Goal: Information Seeking & Learning: Learn about a topic

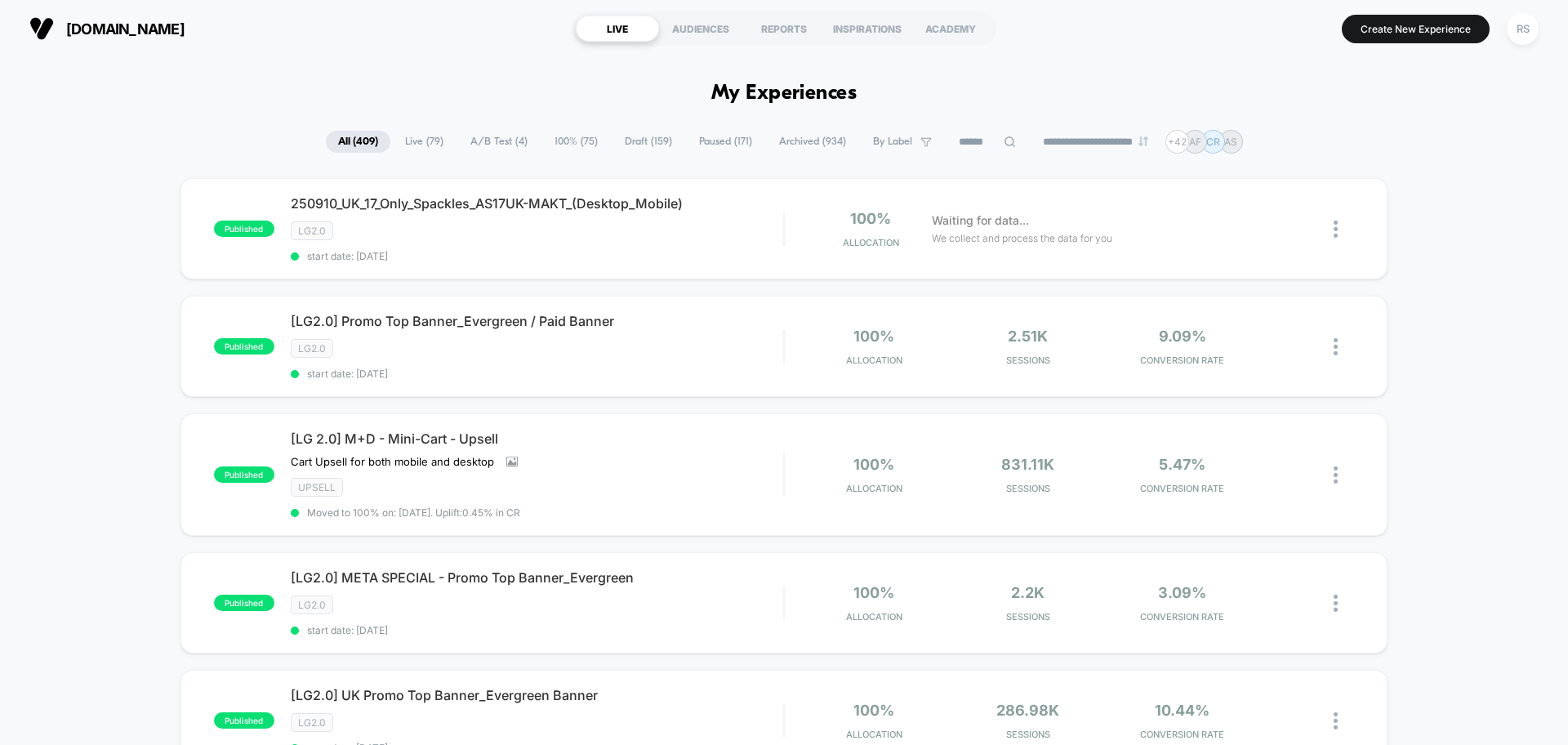
click at [500, 137] on span "A/B Test ( 4 )" at bounding box center [499, 142] width 81 height 22
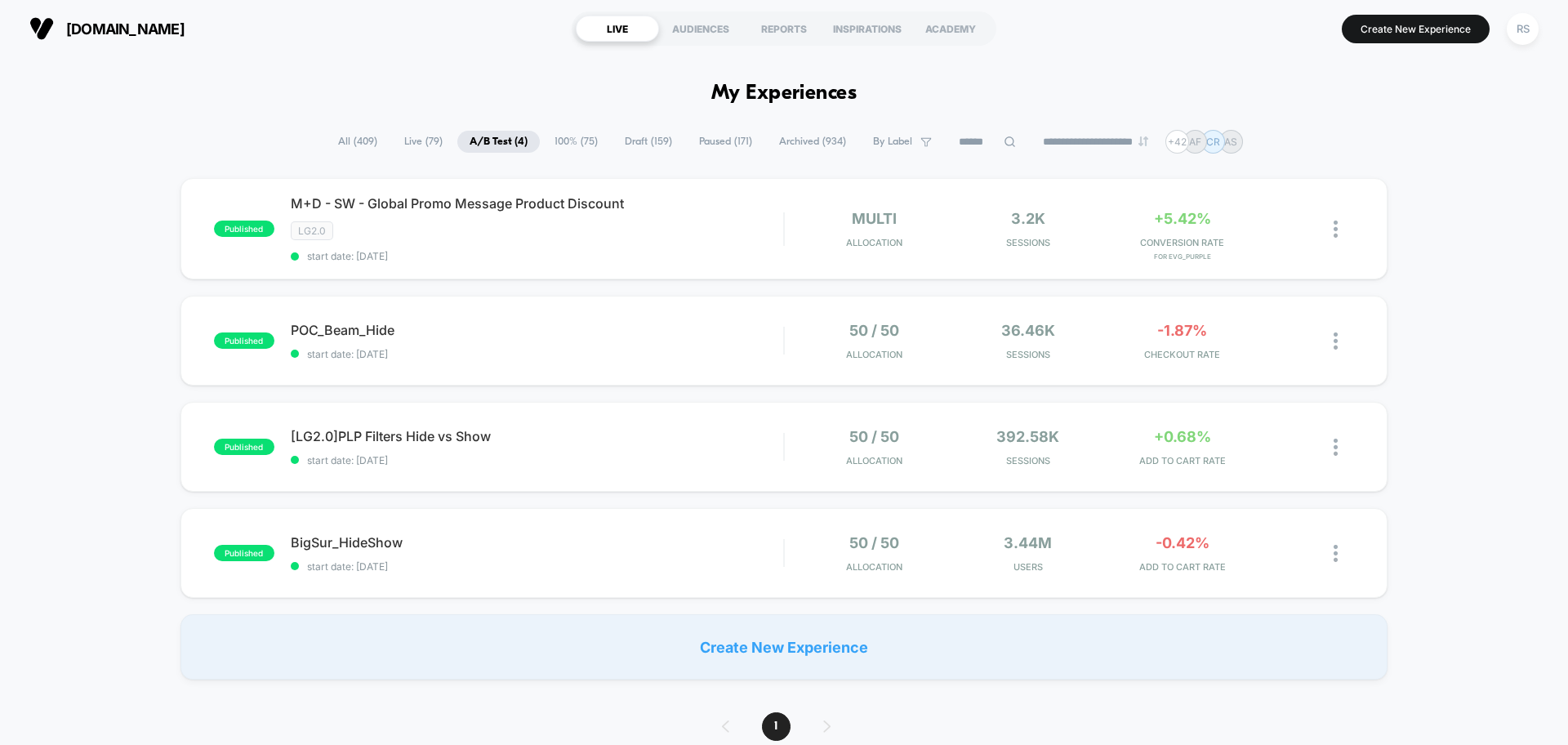
click at [732, 142] on span "Paused ( 171 )" at bounding box center [725, 142] width 77 height 22
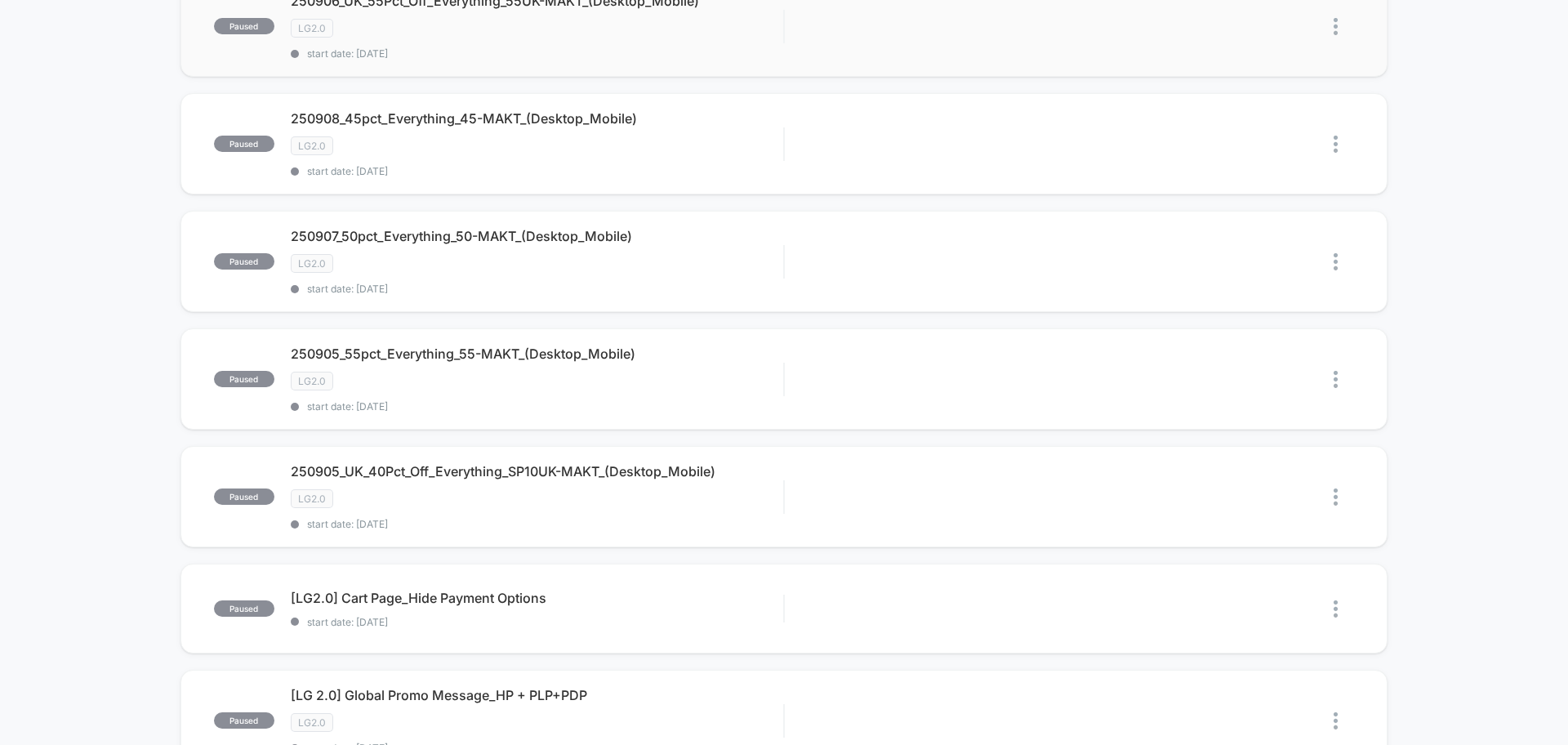
scroll to position [1191, 0]
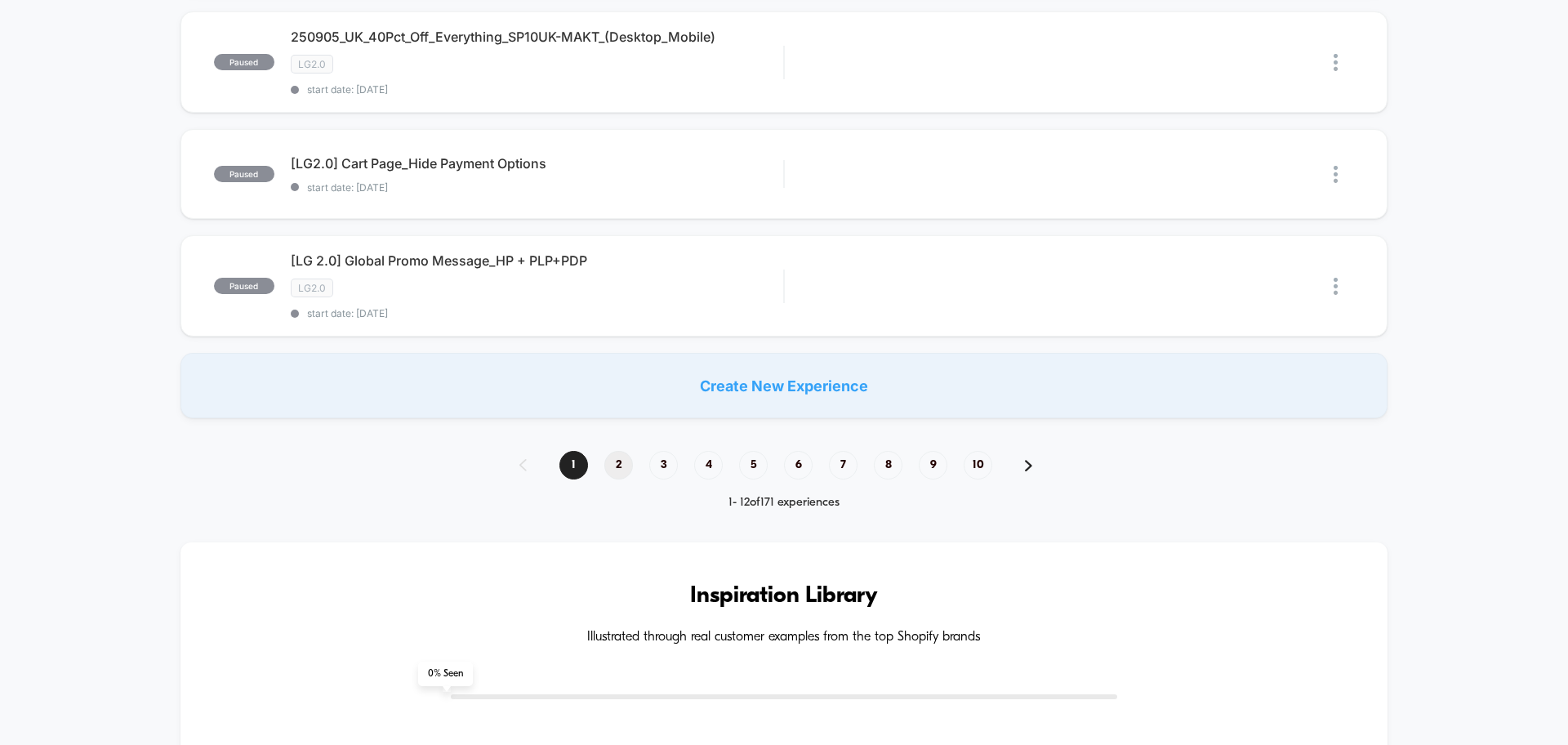
click at [626, 465] on span "2" at bounding box center [618, 465] width 29 height 29
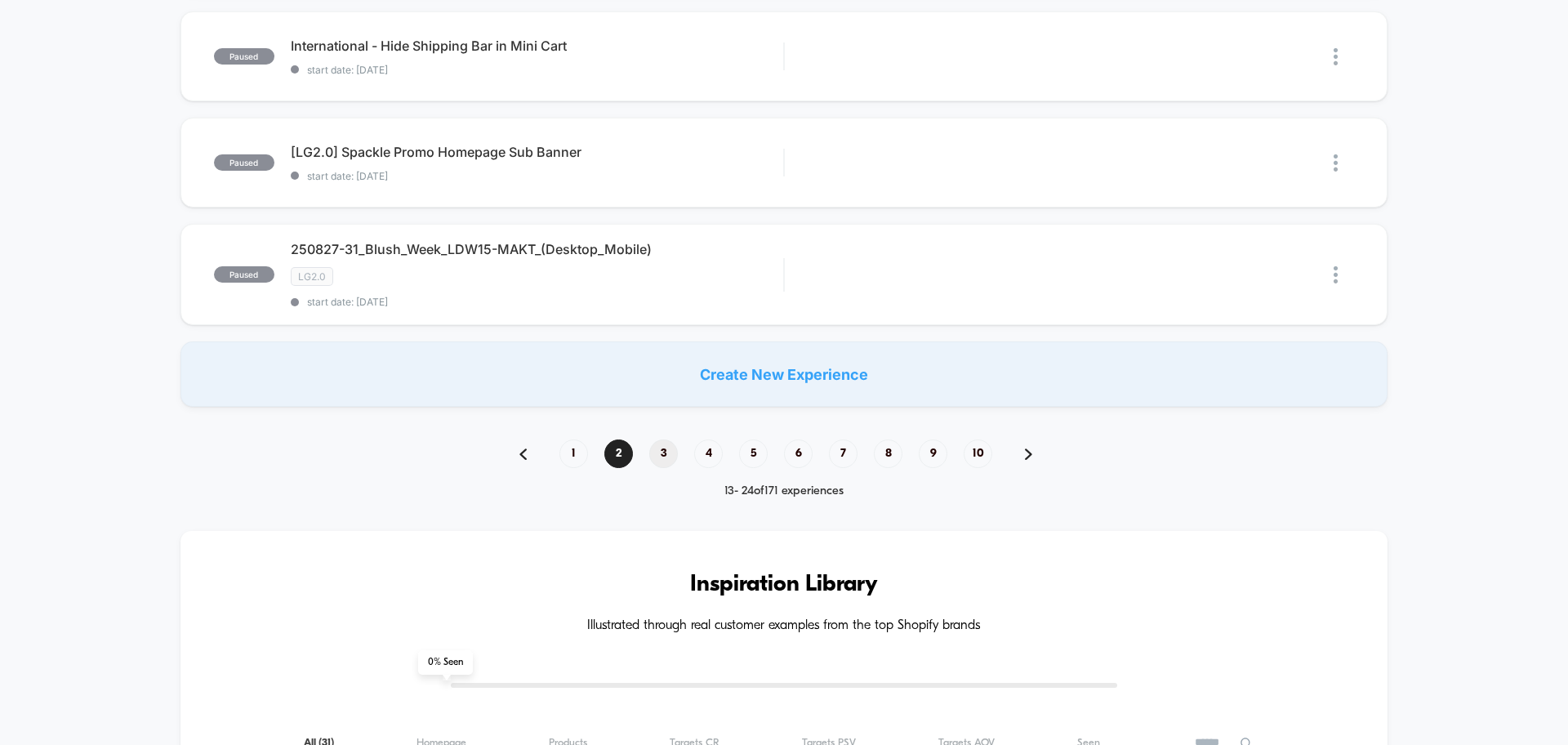
click at [667, 463] on span "3" at bounding box center [663, 454] width 29 height 29
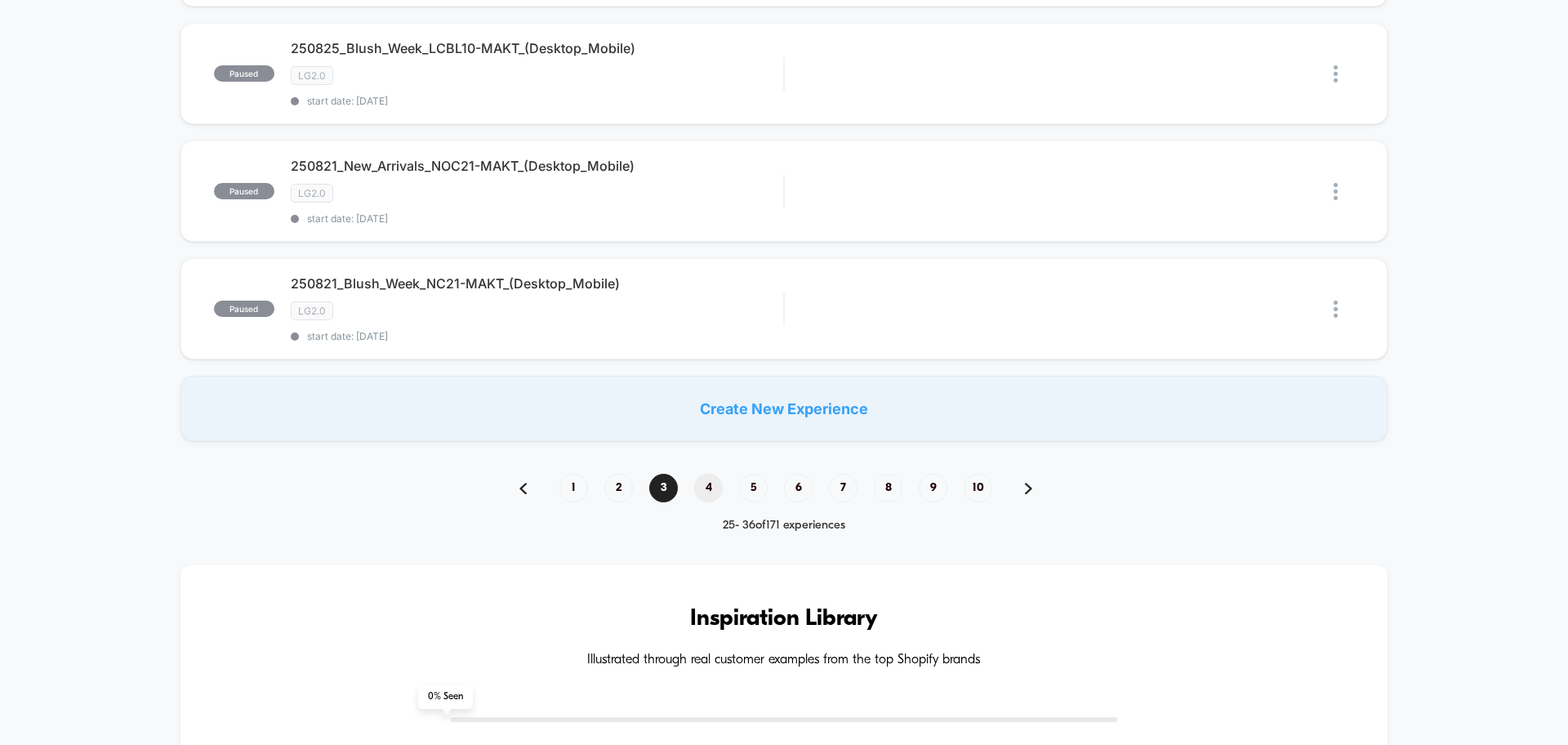
click at [706, 488] on span "4" at bounding box center [708, 487] width 29 height 29
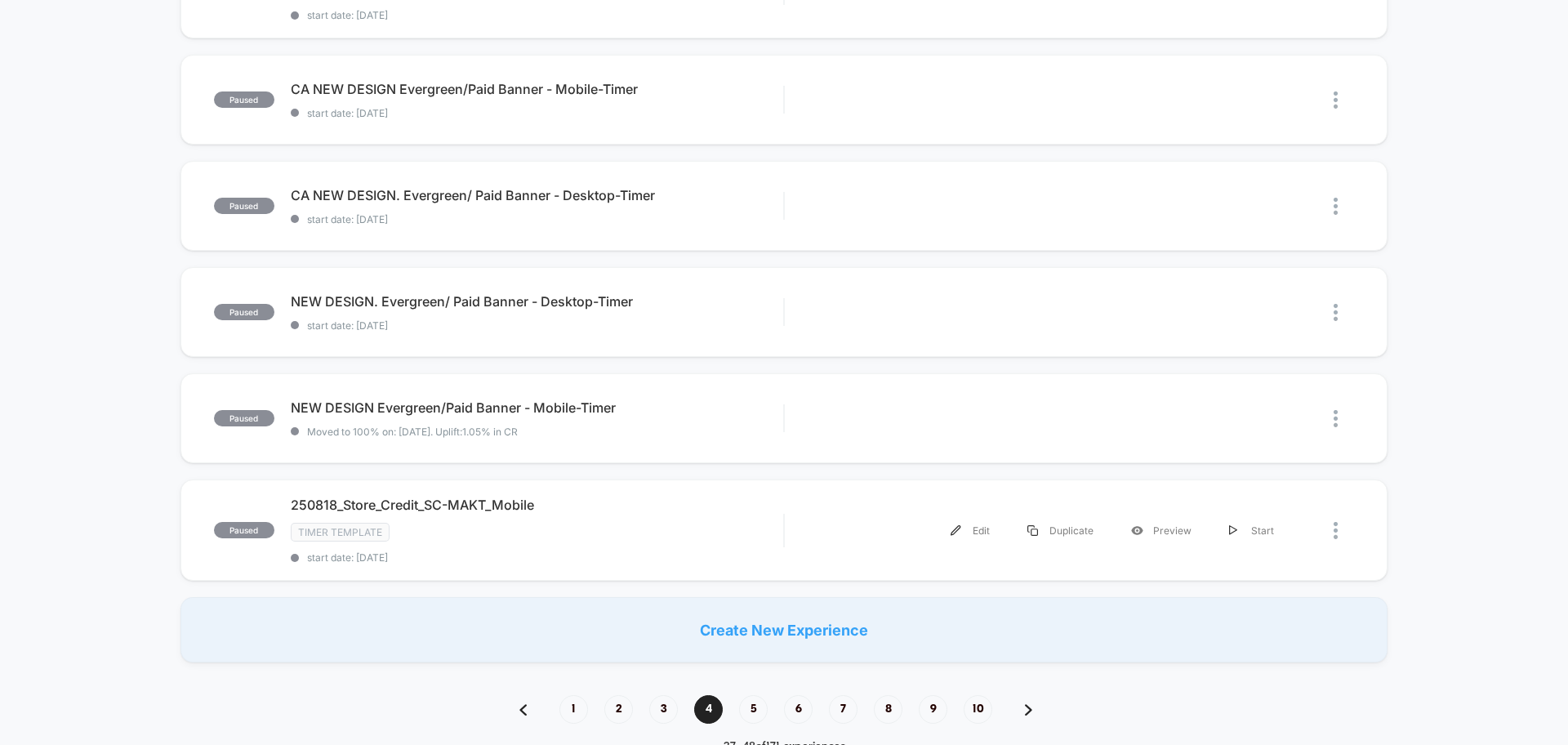
scroll to position [953, 0]
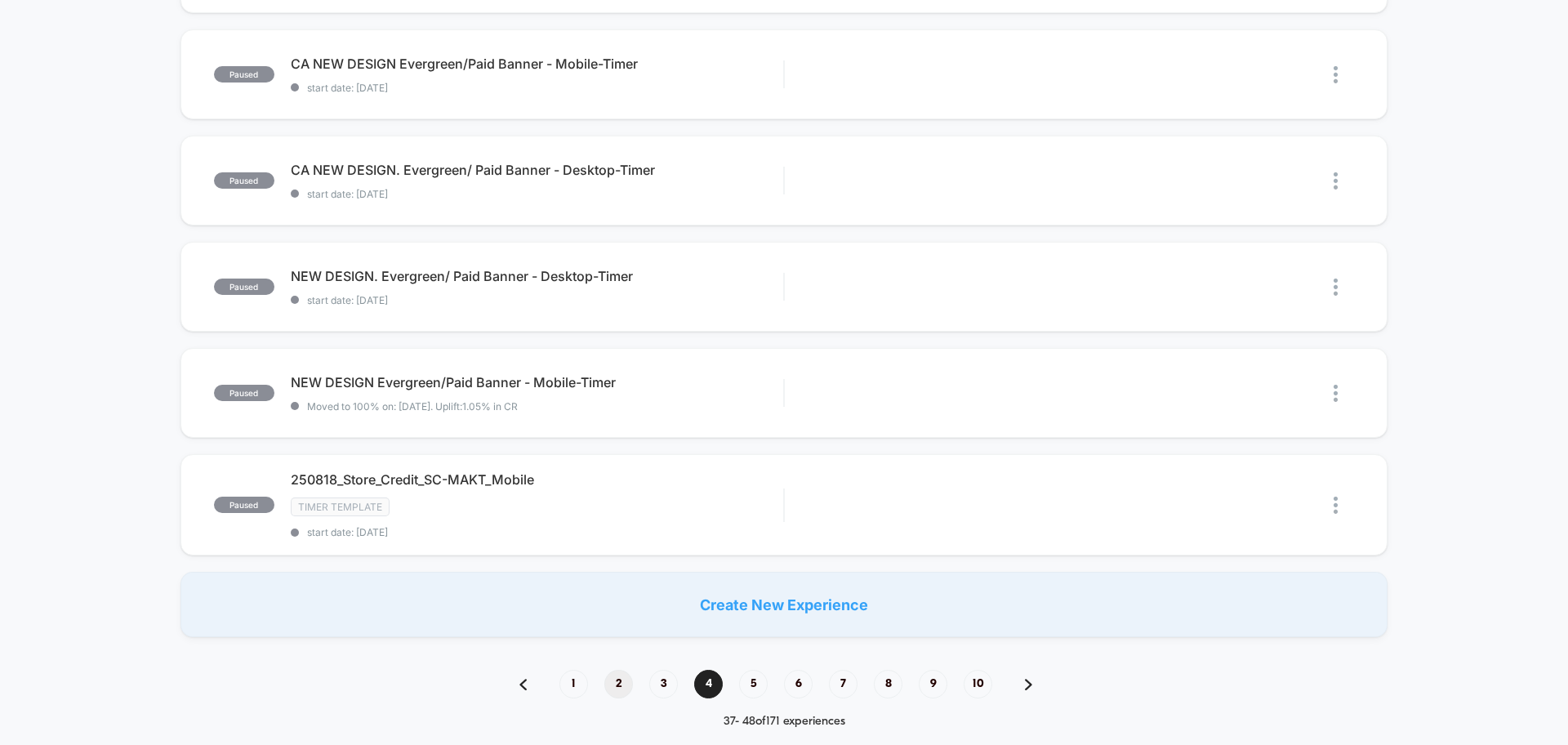
click at [628, 682] on span "2" at bounding box center [618, 684] width 29 height 29
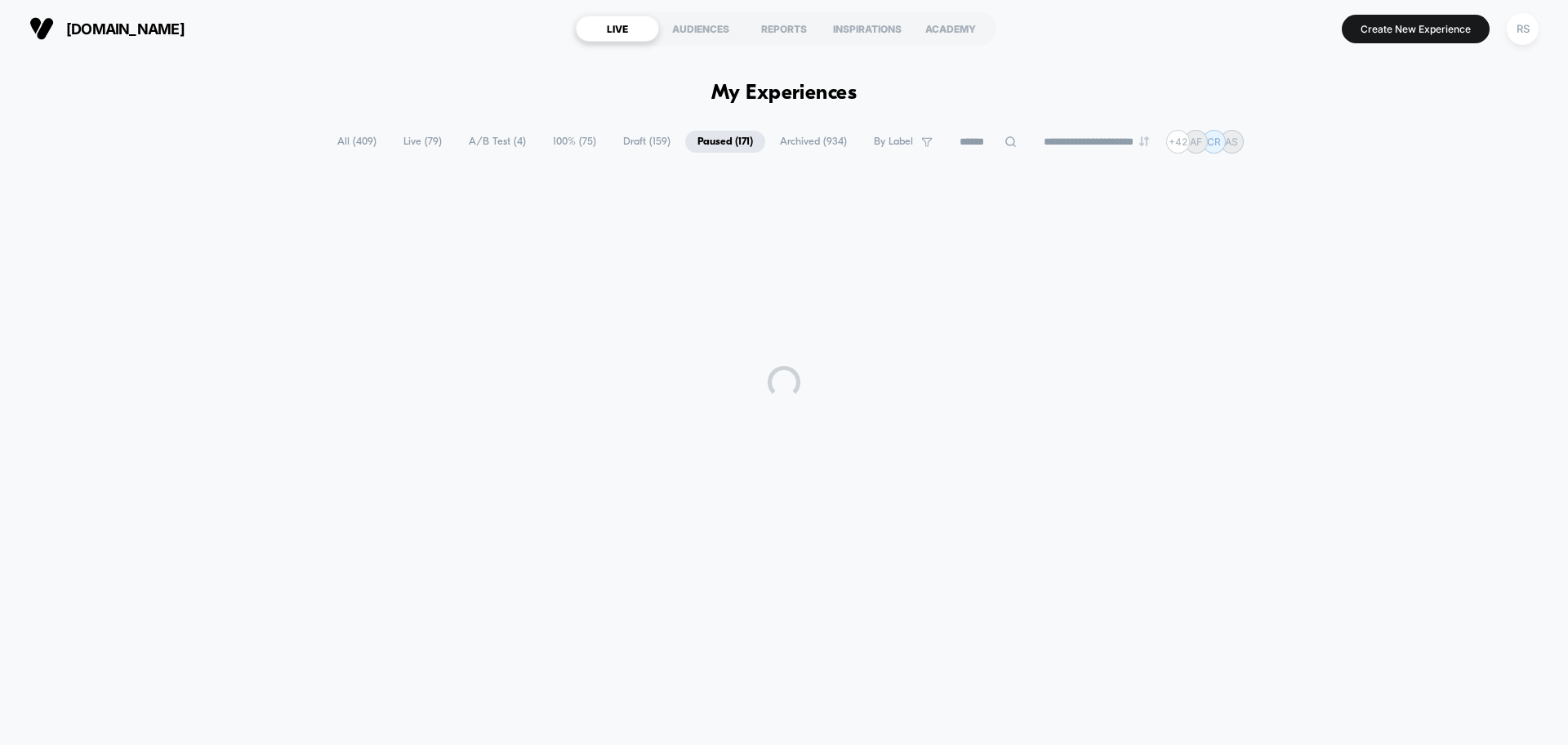
scroll to position [0, 0]
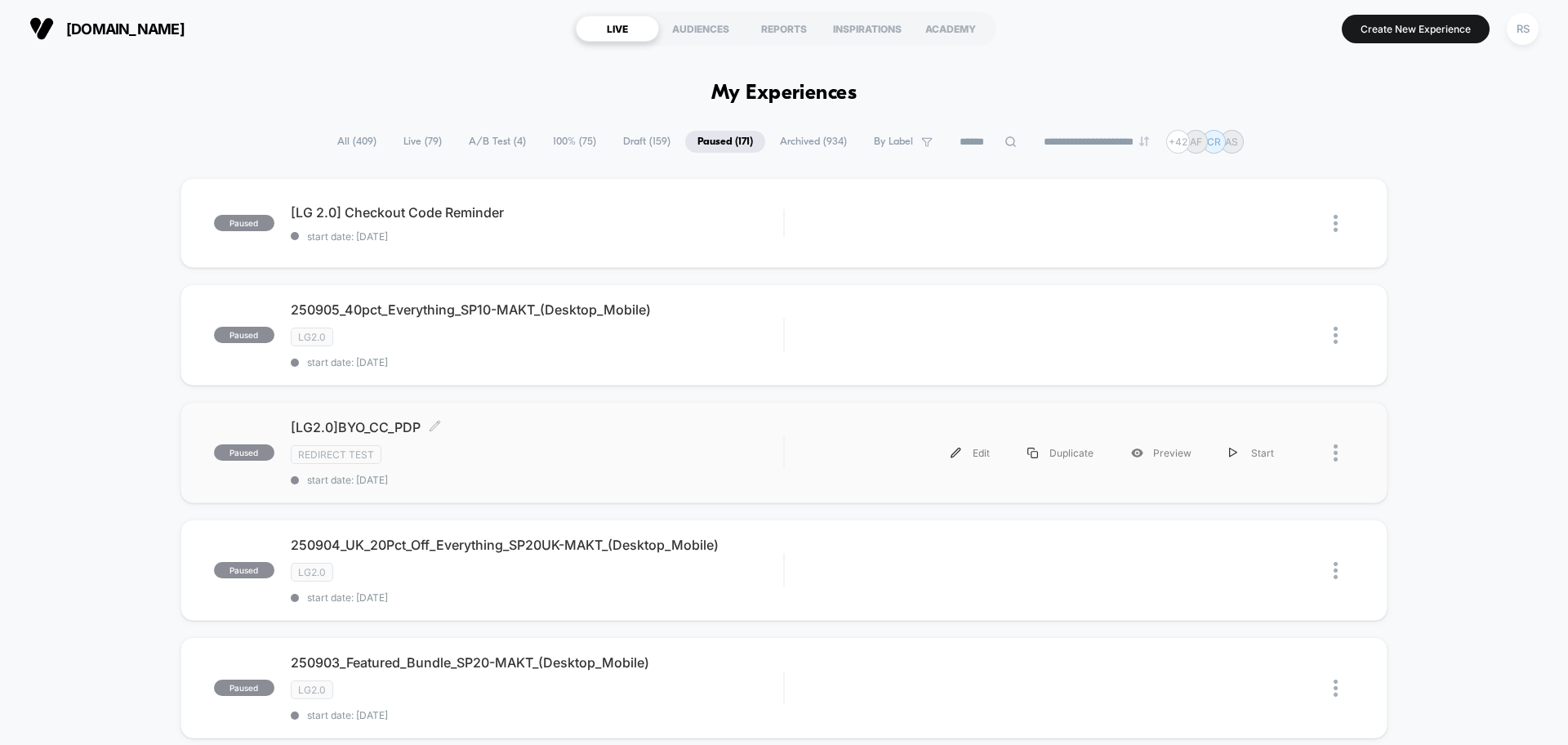
click at [593, 464] on div "[LG2.0]BYO_CC_PDP Click to edit experience details Click to edit experience det…" at bounding box center [537, 452] width 492 height 67
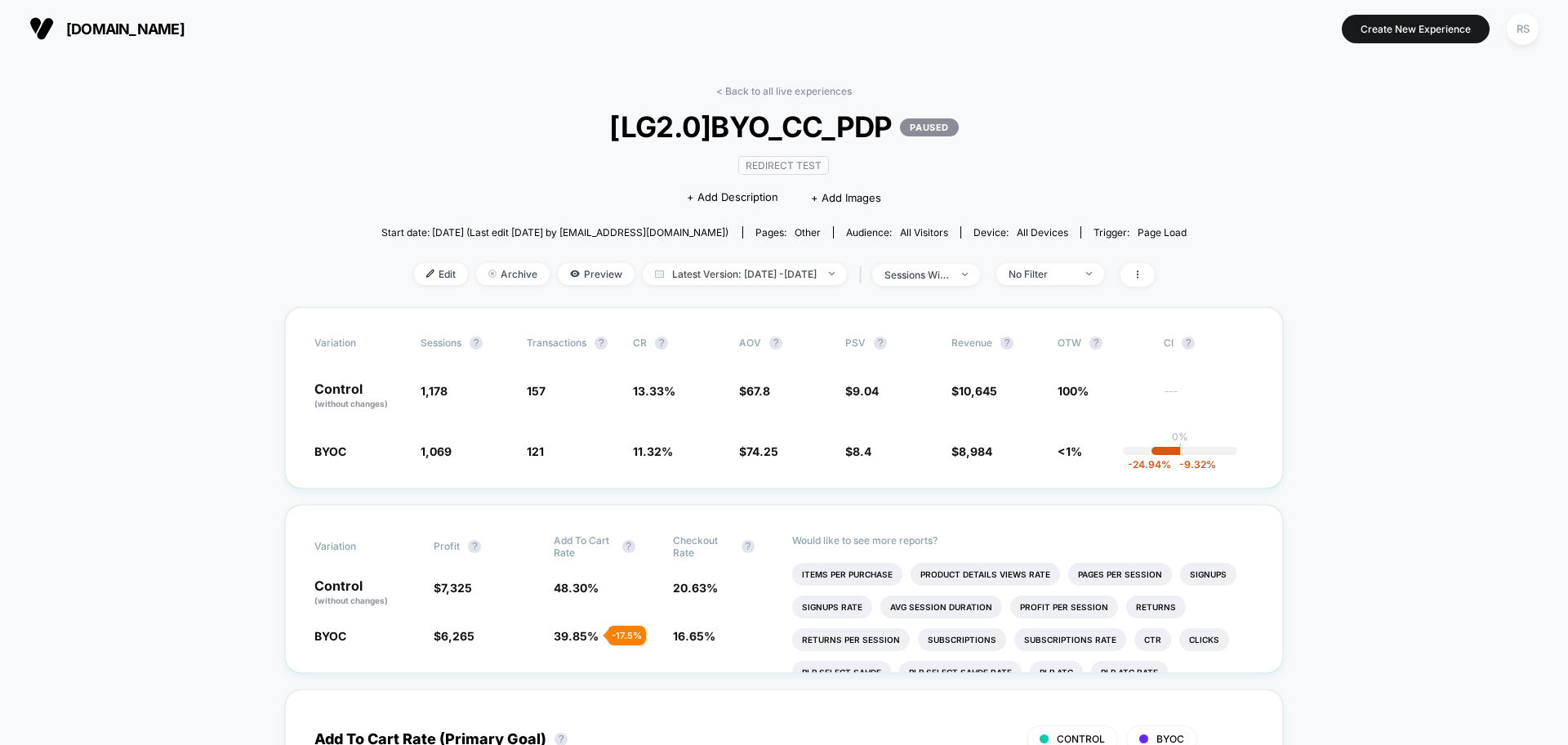
click at [758, 99] on div "< Back to all live experiences [LG2.0]BYO_CC_PDP PAUSED Redirect Test Click to …" at bounding box center [784, 196] width 806 height 222
click at [761, 89] on link "< Back to all live experiences" at bounding box center [784, 91] width 136 height 12
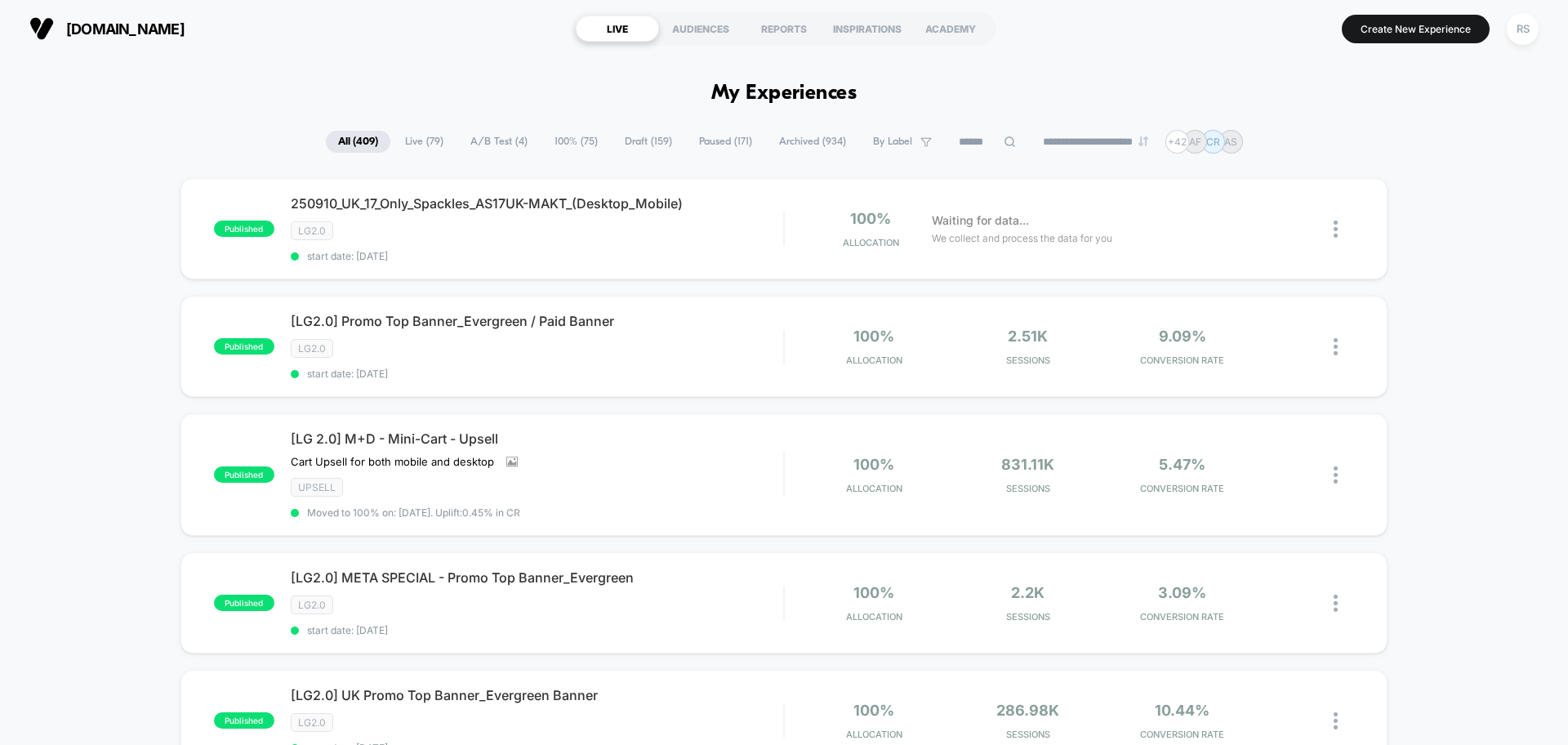
click at [703, 139] on span "Paused ( 171 )" at bounding box center [725, 142] width 77 height 22
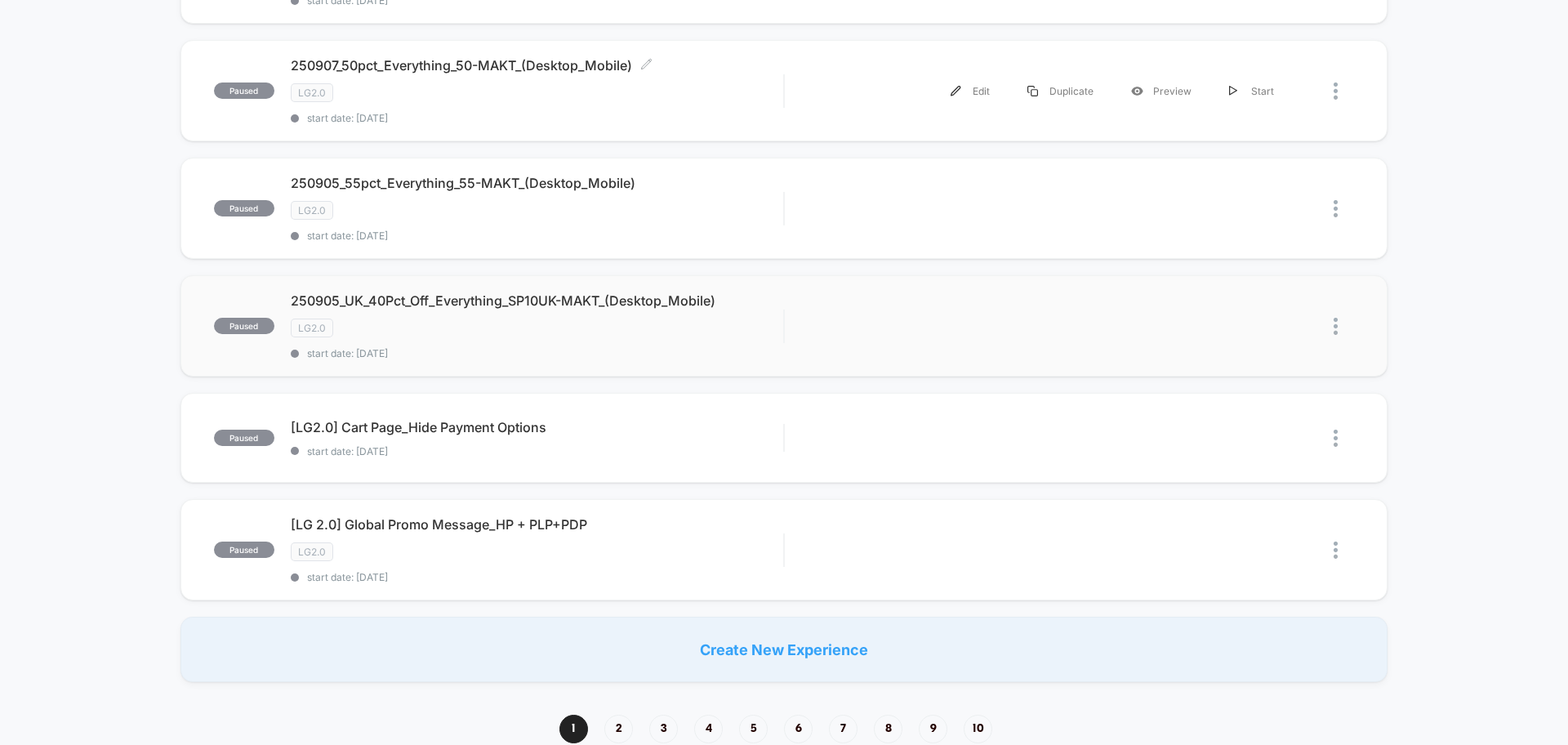
scroll to position [953, 0]
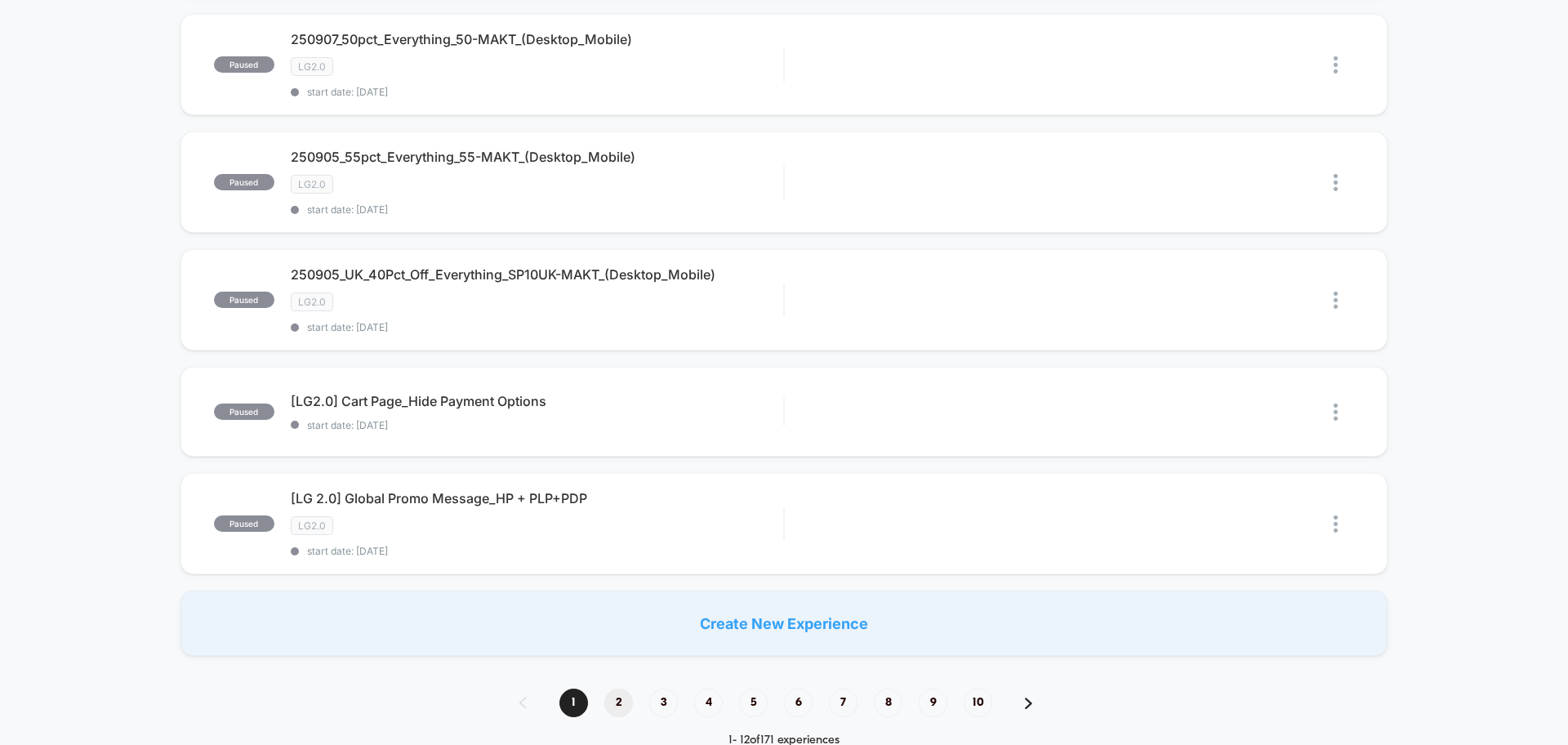
click at [616, 701] on span "2" at bounding box center [618, 702] width 29 height 29
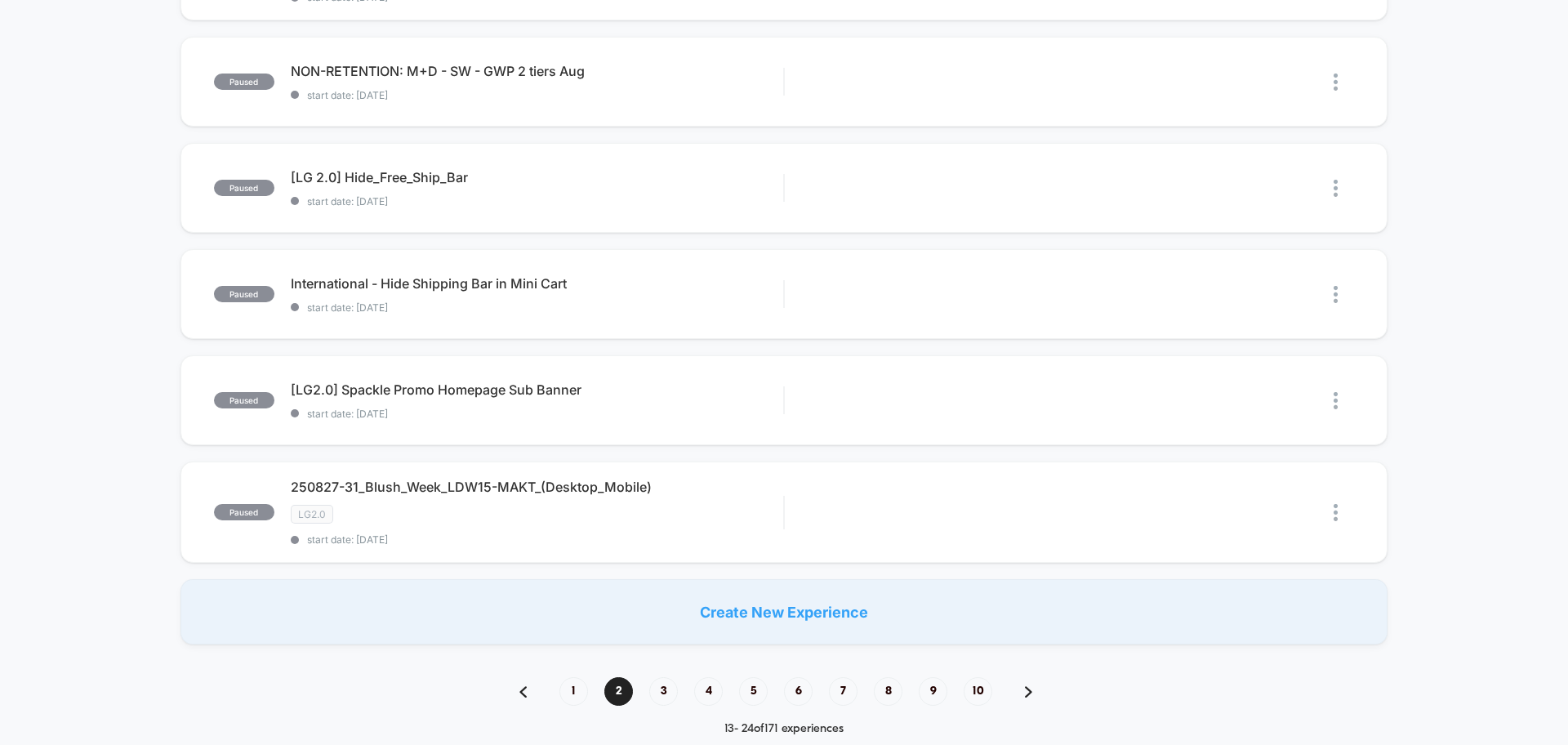
click at [662, 697] on span "3" at bounding box center [663, 691] width 29 height 29
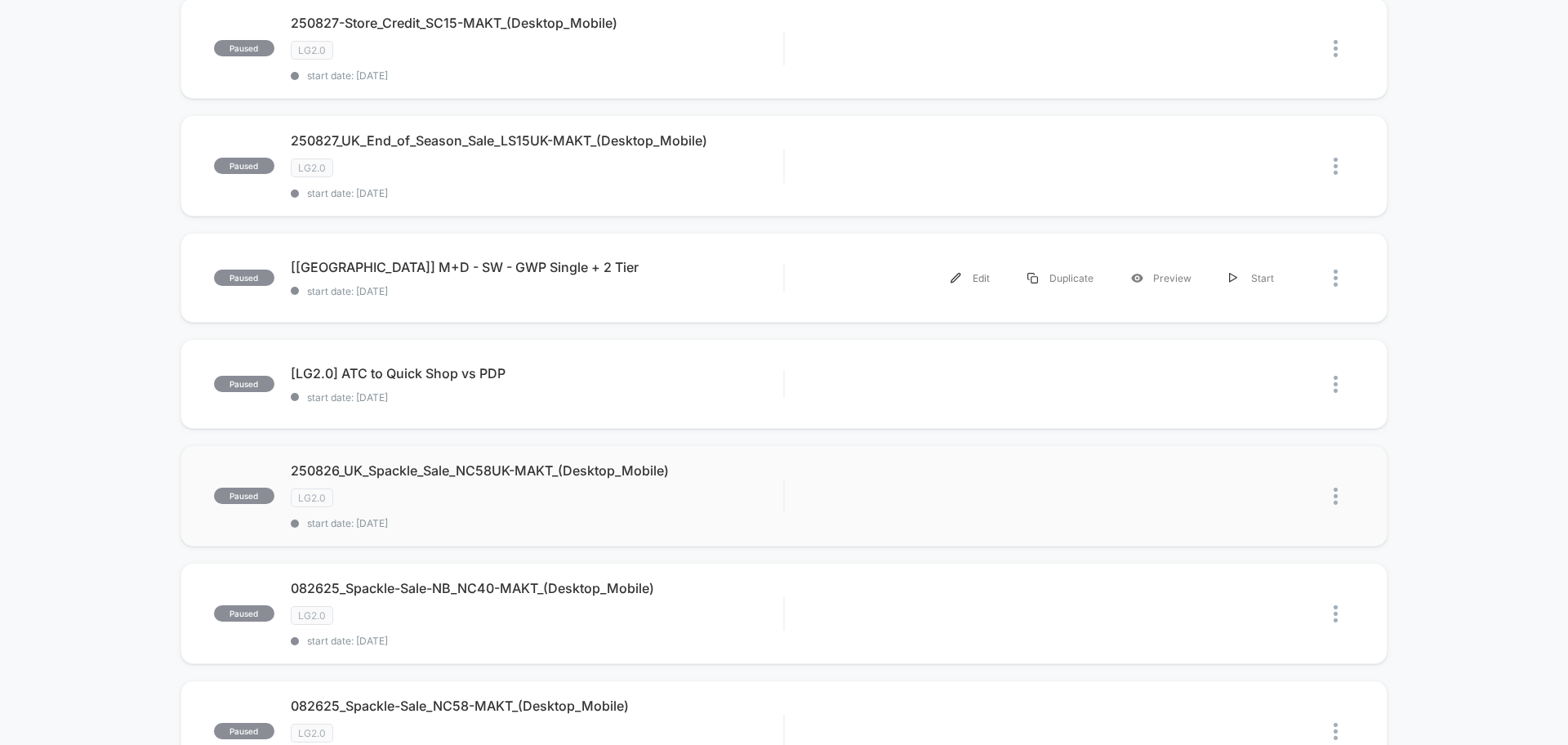
scroll to position [239, 0]
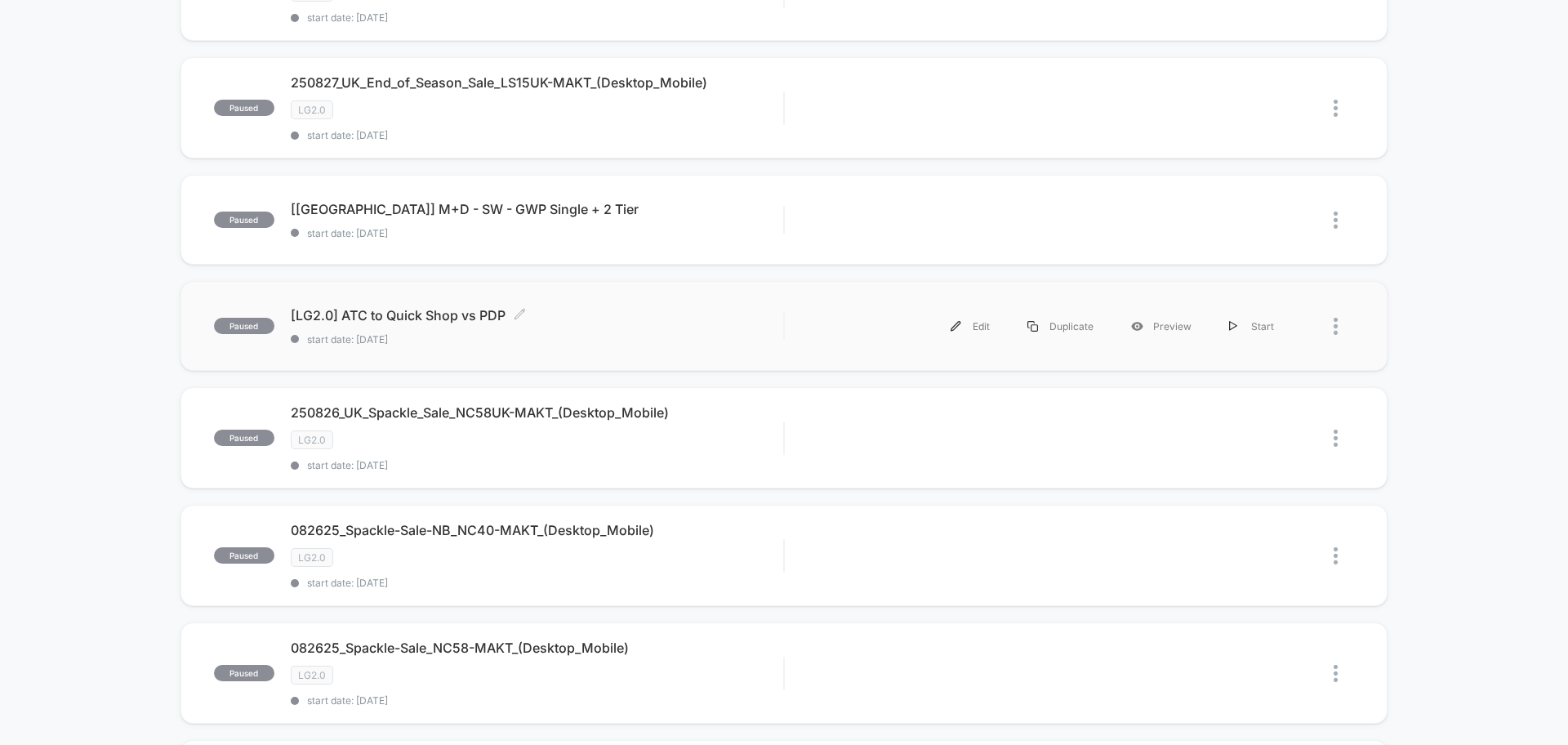
click at [436, 322] on span "[LG2.0] ATC to Quick Shop vs PDP Click to edit experience details" at bounding box center [537, 315] width 492 height 16
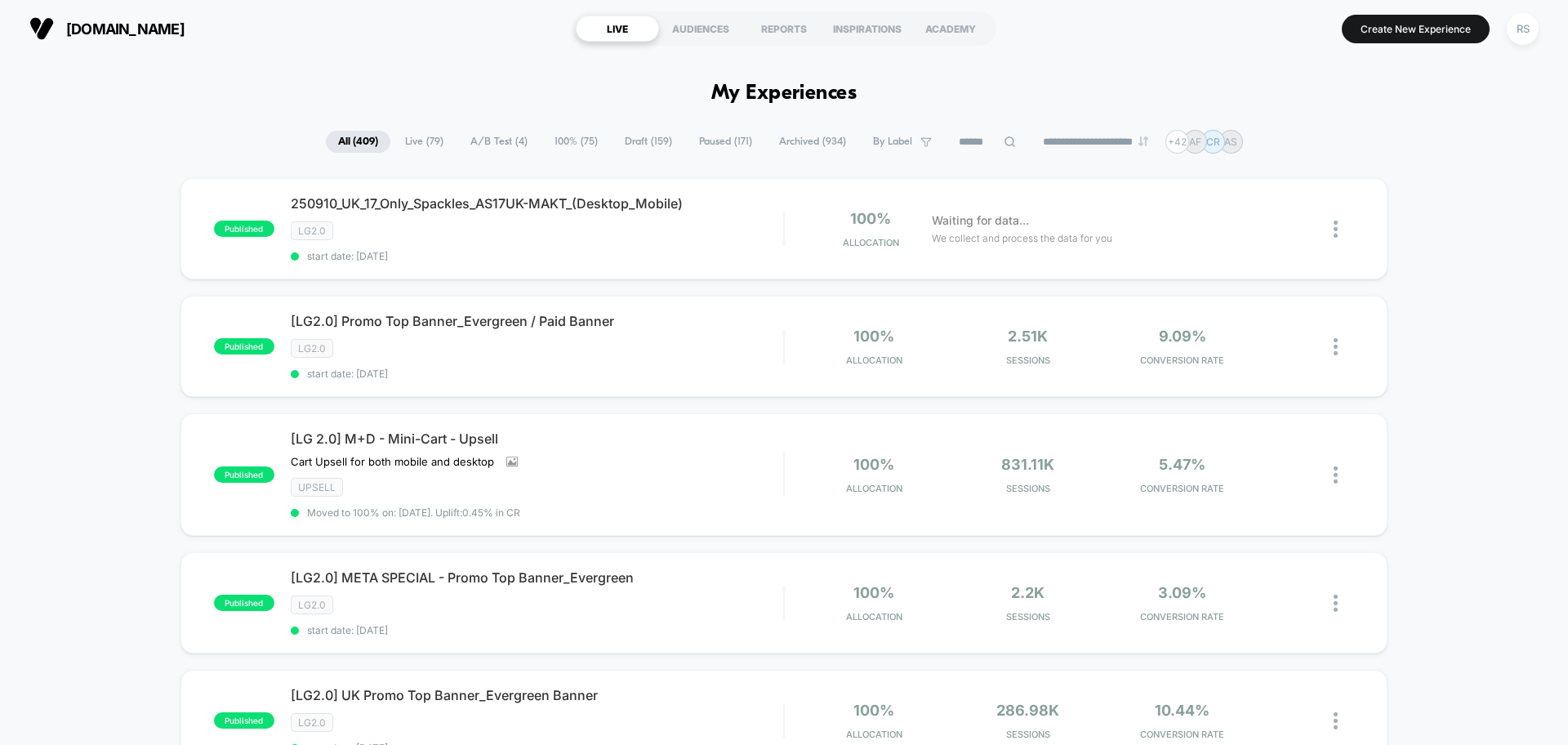
click at [492, 140] on span "A/B Test ( 4 )" at bounding box center [499, 142] width 81 height 22
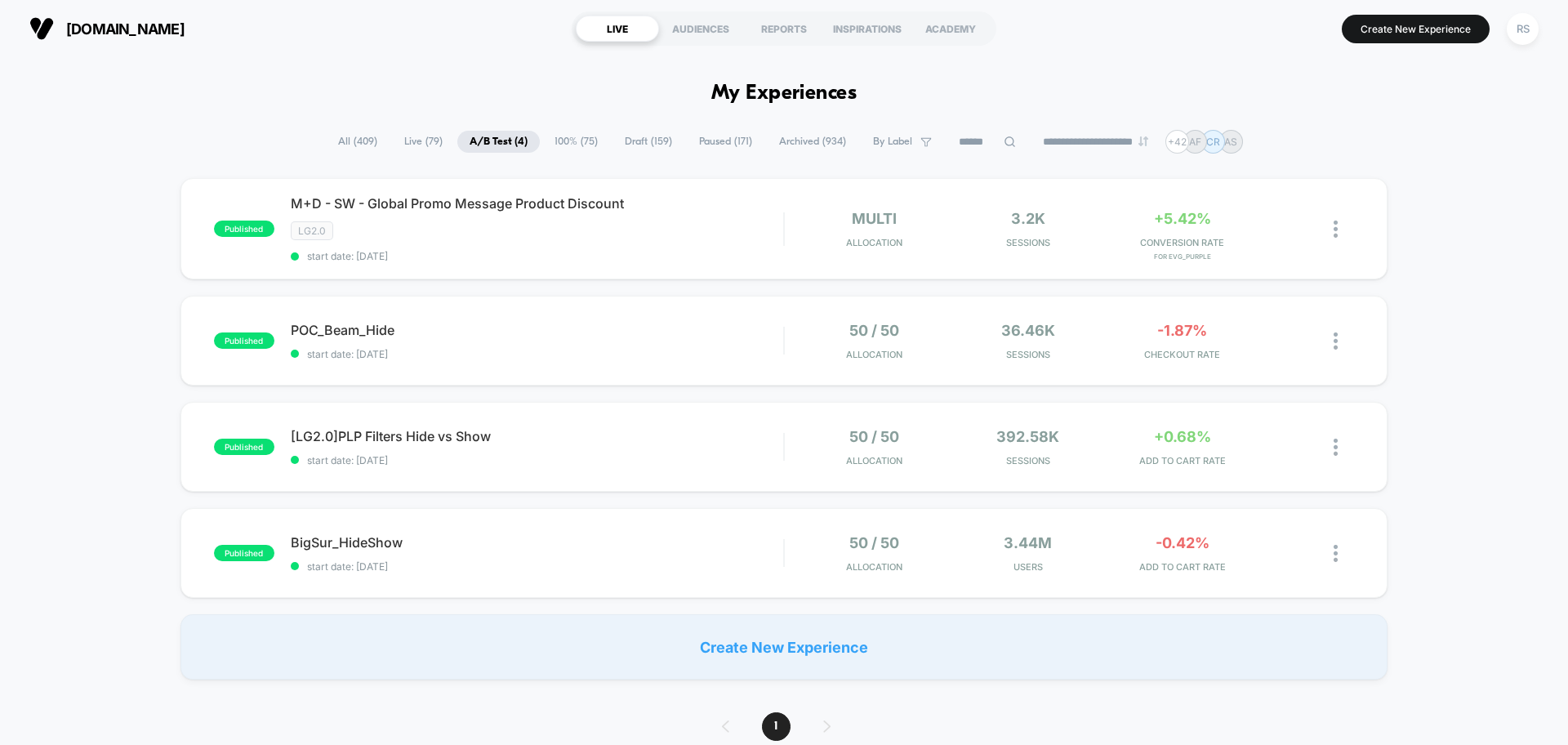
click at [654, 142] on span "Draft ( 159 )" at bounding box center [648, 142] width 72 height 22
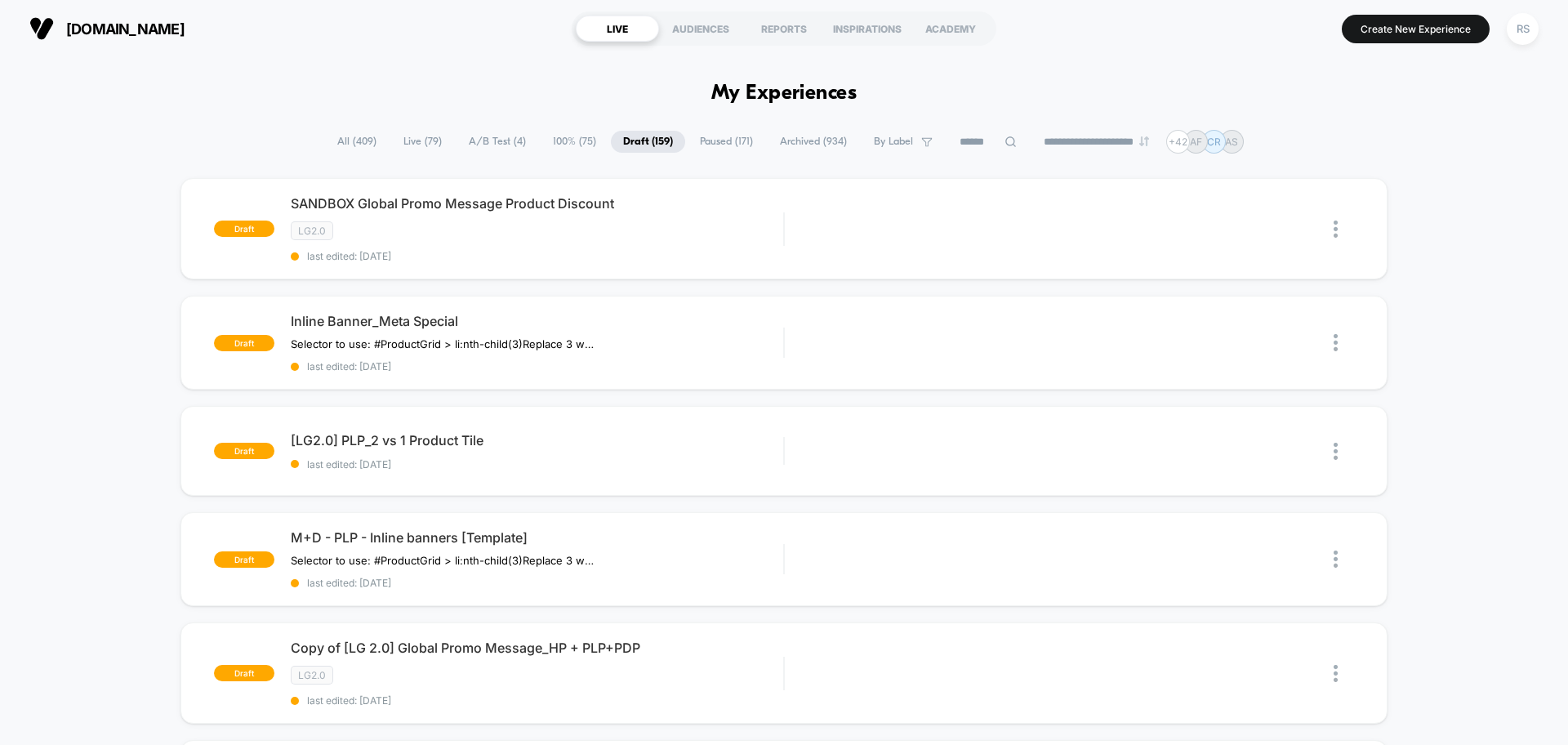
drag, startPoint x: 359, startPoint y: 142, endPoint x: 382, endPoint y: 142, distance: 23.0
click at [359, 142] on span "All ( 409 )" at bounding box center [356, 142] width 63 height 22
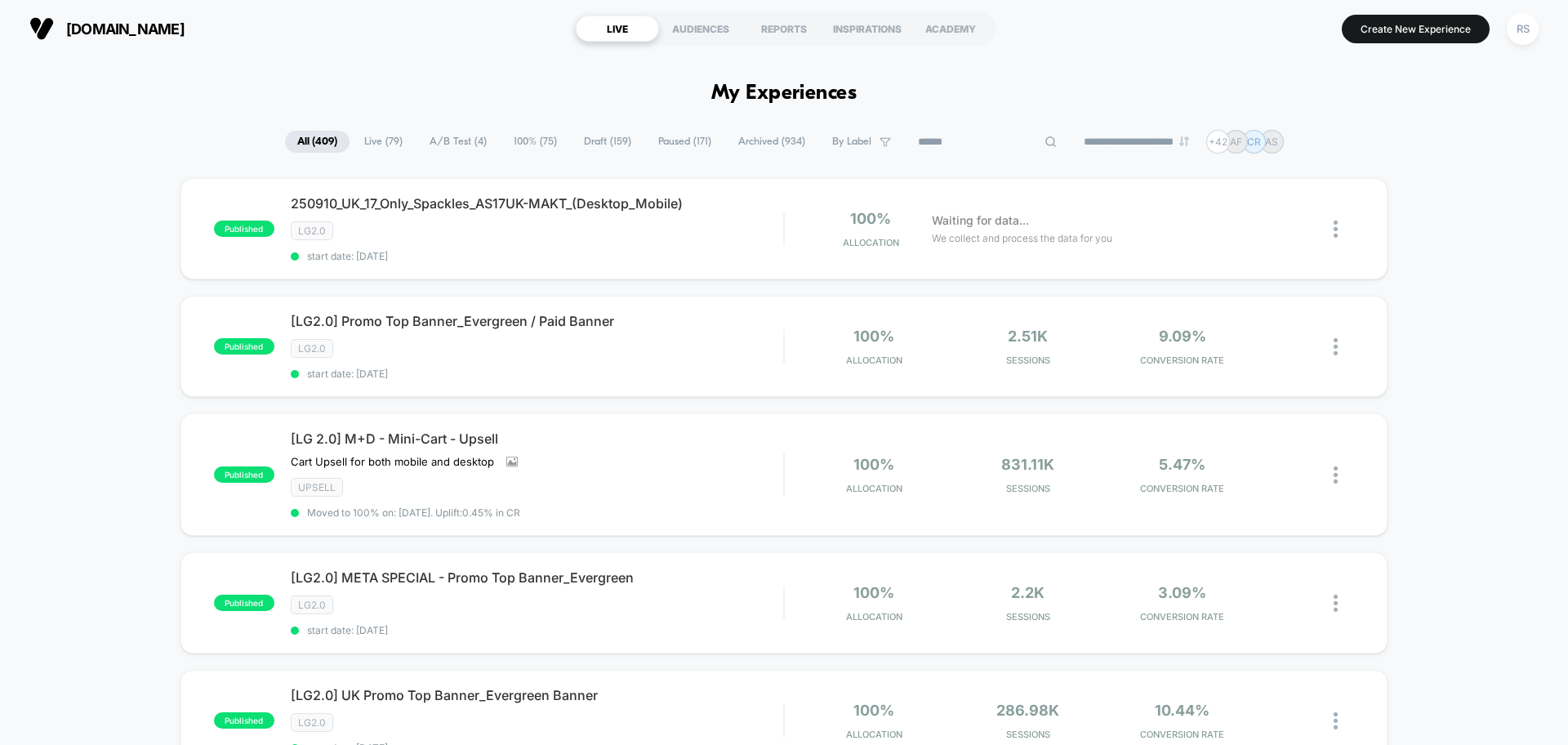
click at [979, 137] on input at bounding box center [987, 142] width 163 height 20
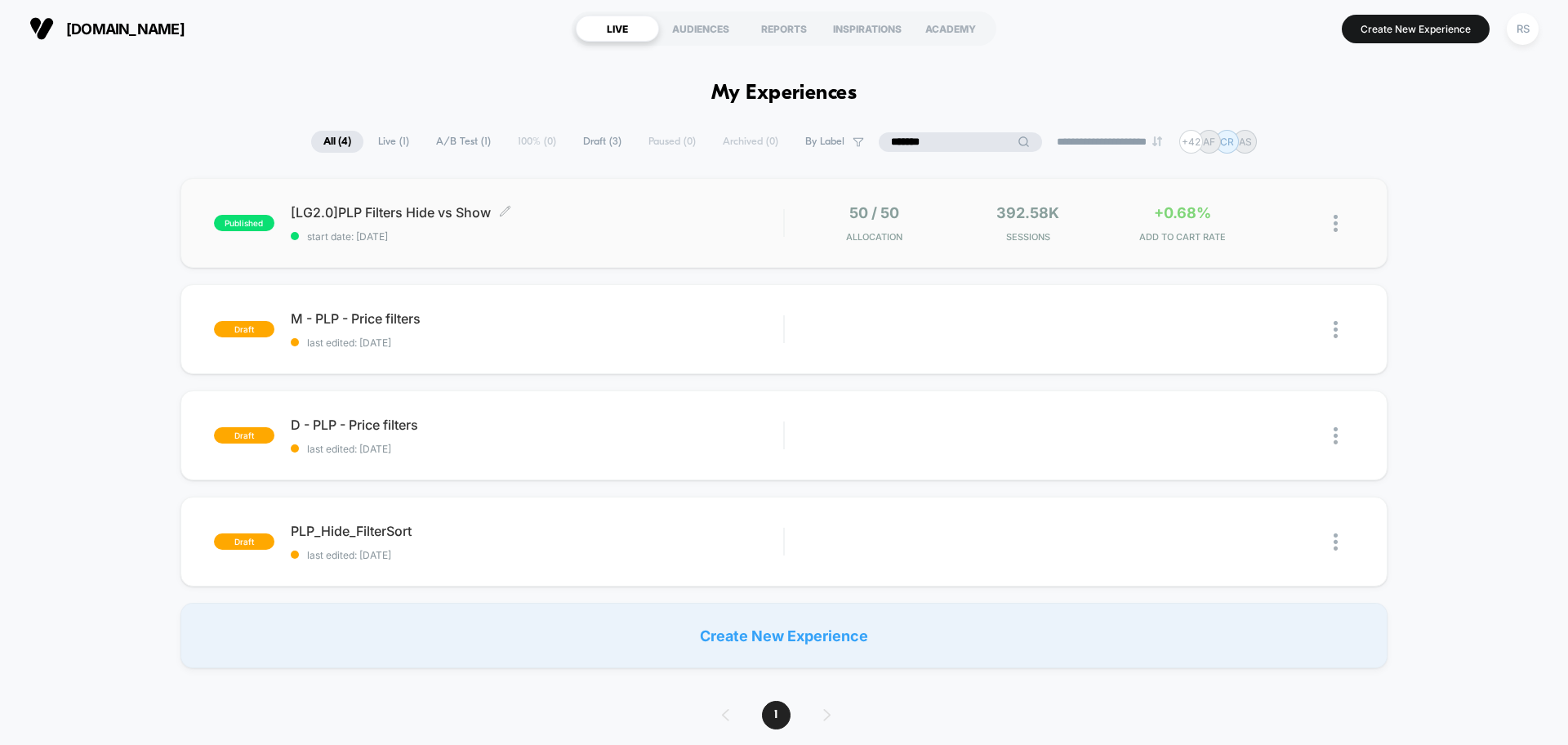
type input "*******"
click at [603, 221] on div "[LG2.0]PLP Filters Hide vs Show Click to edit experience details Click to edit …" at bounding box center [537, 223] width 492 height 39
